Goal: Transaction & Acquisition: Subscribe to service/newsletter

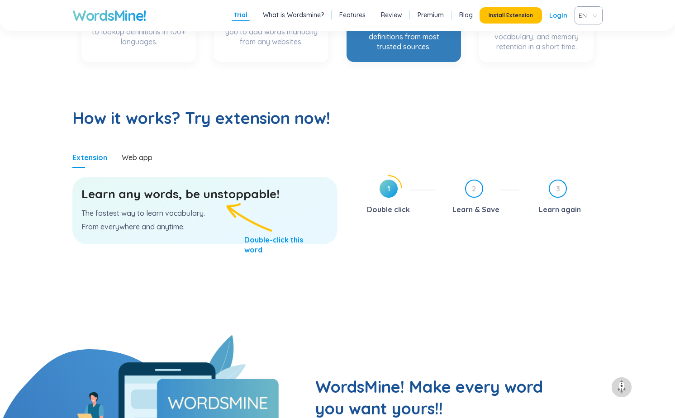
scroll to position [405, 0]
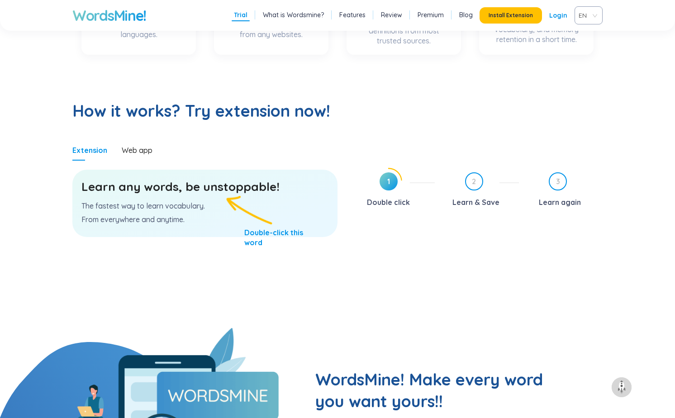
click at [222, 185] on h3 "Learn any words, be unstoppable!" at bounding box center [204, 187] width 247 height 16
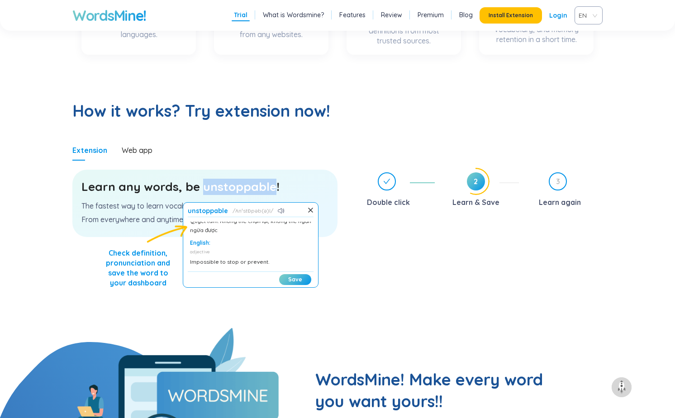
scroll to position [0, 0]
click at [294, 278] on button "Save" at bounding box center [295, 279] width 32 height 11
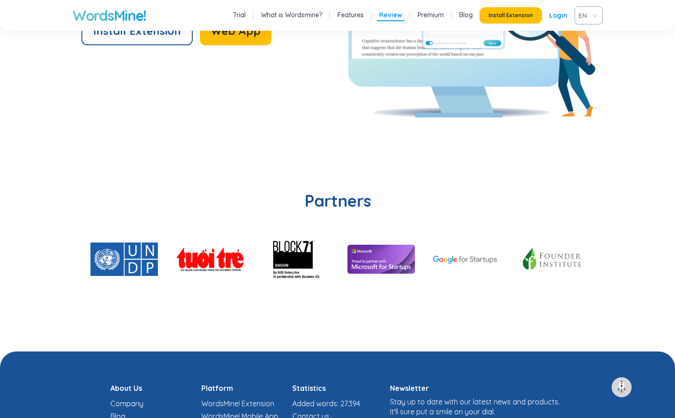
scroll to position [2149, 0]
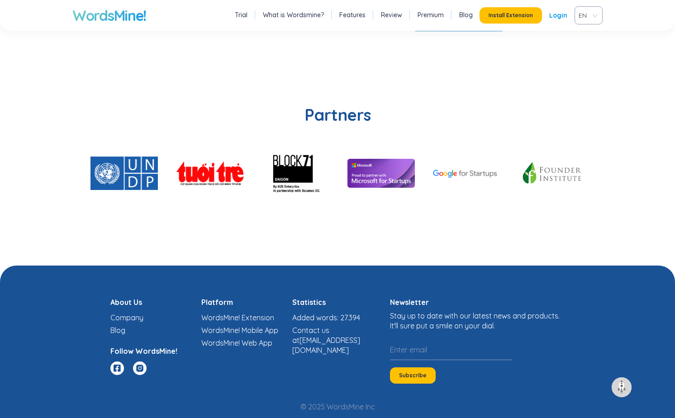
click at [238, 11] on link "Trial" at bounding box center [241, 14] width 13 height 9
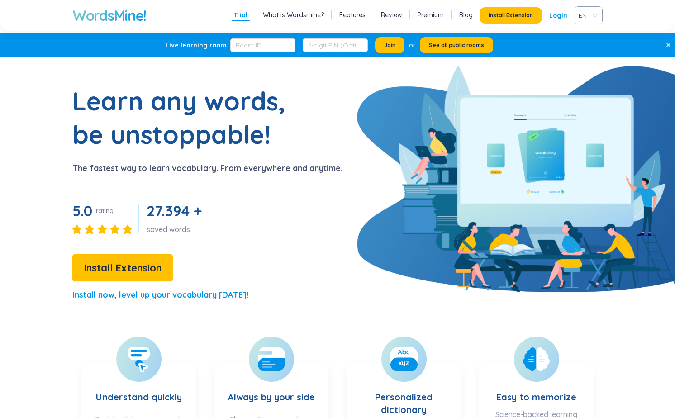
click at [432, 9] on div "Trial What is Wordsmine? Features Review Premium Blog Install Extension Login EN" at bounding box center [416, 15] width 371 height 18
click at [432, 14] on link "Premium" at bounding box center [430, 14] width 26 height 9
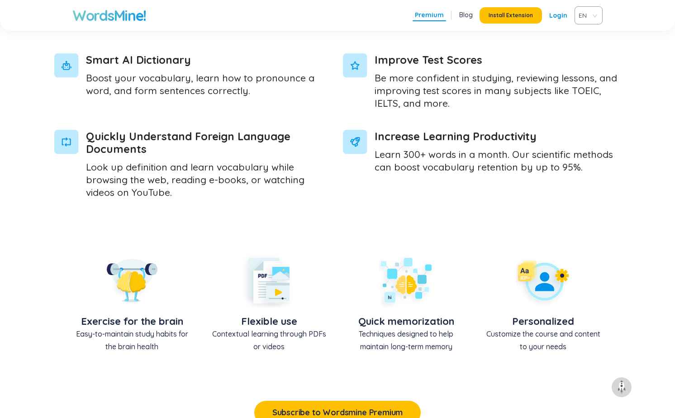
scroll to position [485, 0]
